Goal: Transaction & Acquisition: Book appointment/travel/reservation

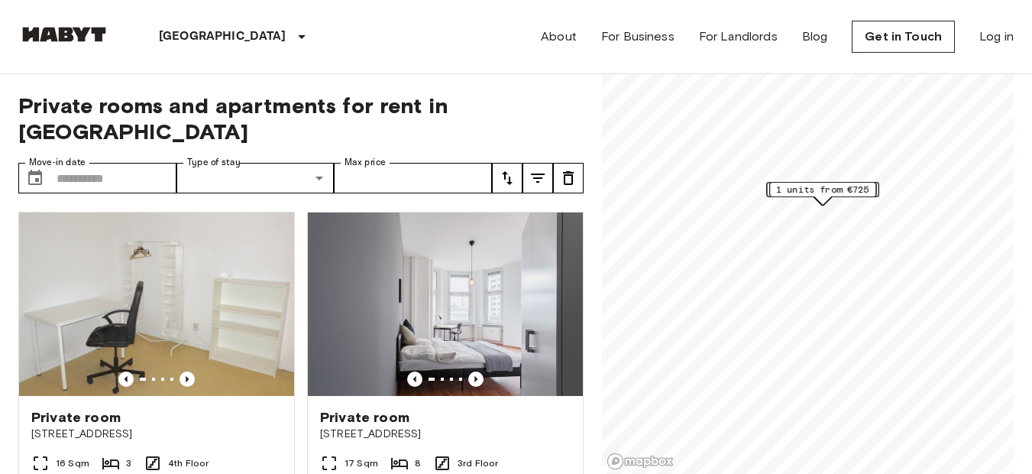
click at [293, 43] on icon at bounding box center [302, 36] width 18 height 18
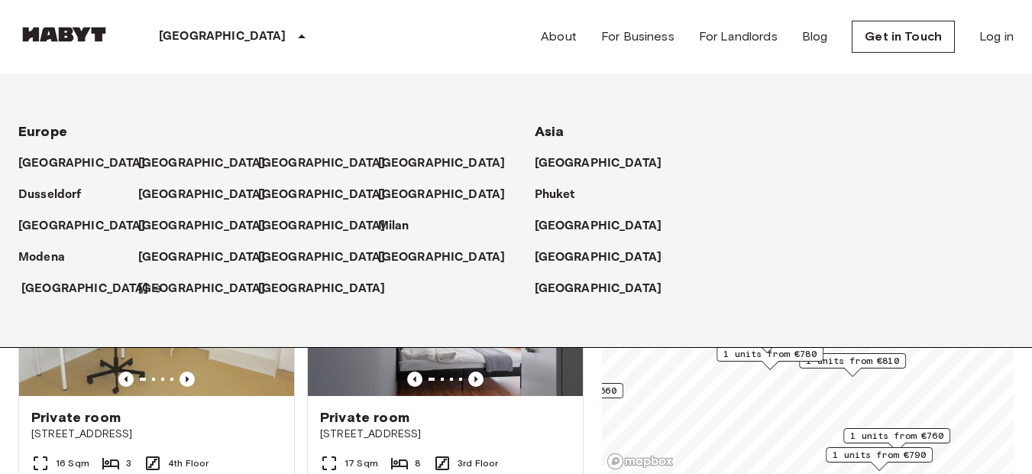
click at [65, 293] on p "[GEOGRAPHIC_DATA]" at bounding box center [85, 289] width 128 height 18
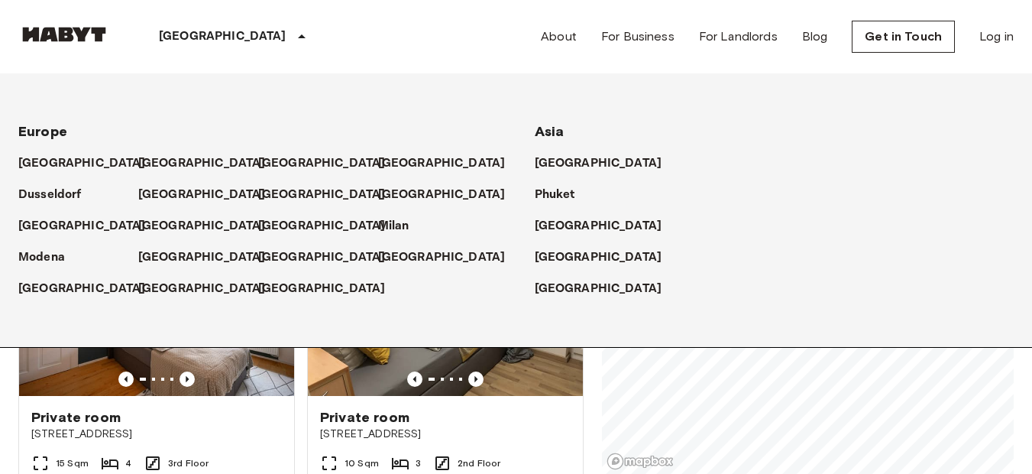
click at [335, 56] on div "[GEOGRAPHIC_DATA] [GEOGRAPHIC_DATA] [GEOGRAPHIC_DATA] [GEOGRAPHIC_DATA] [GEOGRA…" at bounding box center [515, 36] width 995 height 73
click at [36, 280] on p "[GEOGRAPHIC_DATA]" at bounding box center [85, 289] width 128 height 18
click at [203, 38] on p "[GEOGRAPHIC_DATA]" at bounding box center [223, 36] width 128 height 18
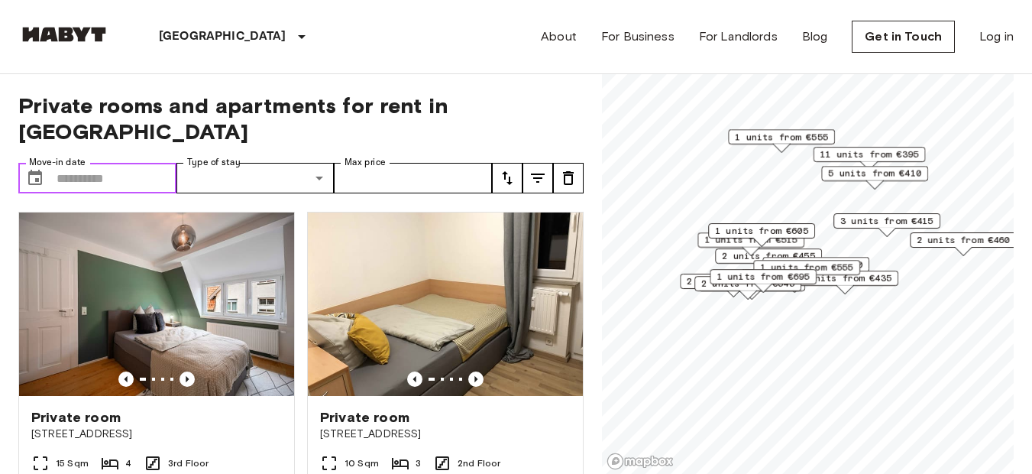
click at [82, 163] on input "Move-in date" at bounding box center [117, 178] width 120 height 31
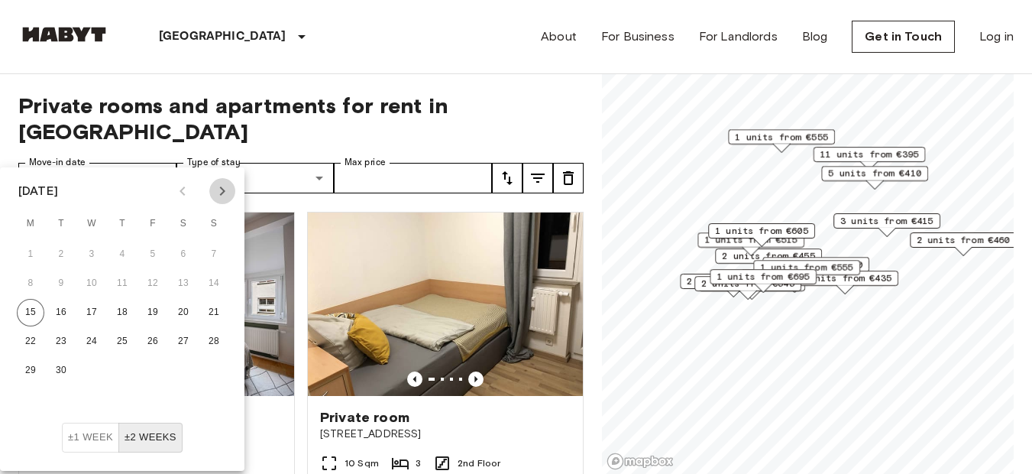
click at [231, 199] on button "Next month" at bounding box center [222, 191] width 26 height 26
click at [103, 250] on button "1" at bounding box center [91, 254] width 27 height 27
type input "**********"
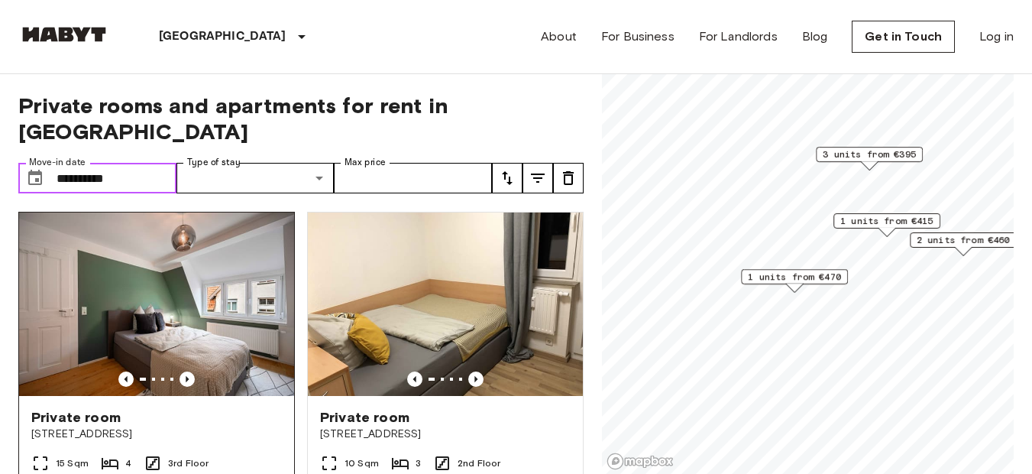
click at [154, 267] on img at bounding box center [156, 303] width 275 height 183
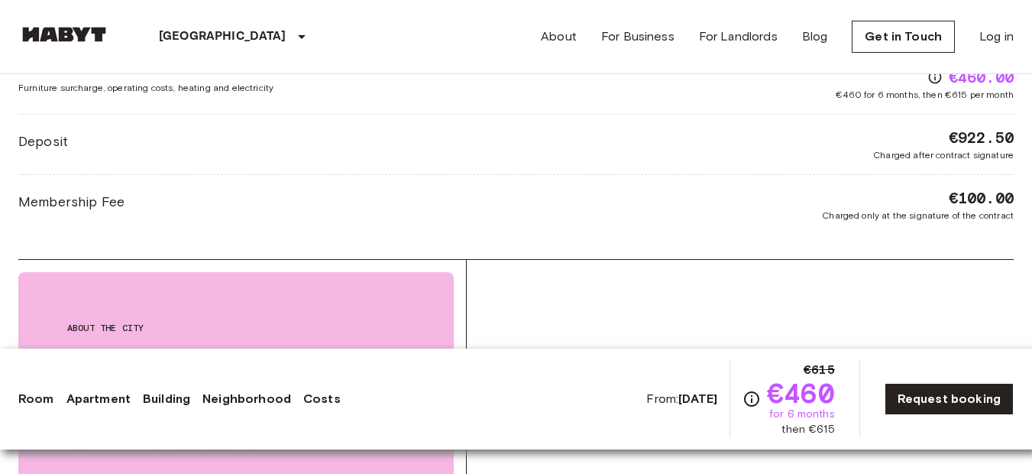
scroll to position [1703, 0]
